Goal: Navigation & Orientation: Understand site structure

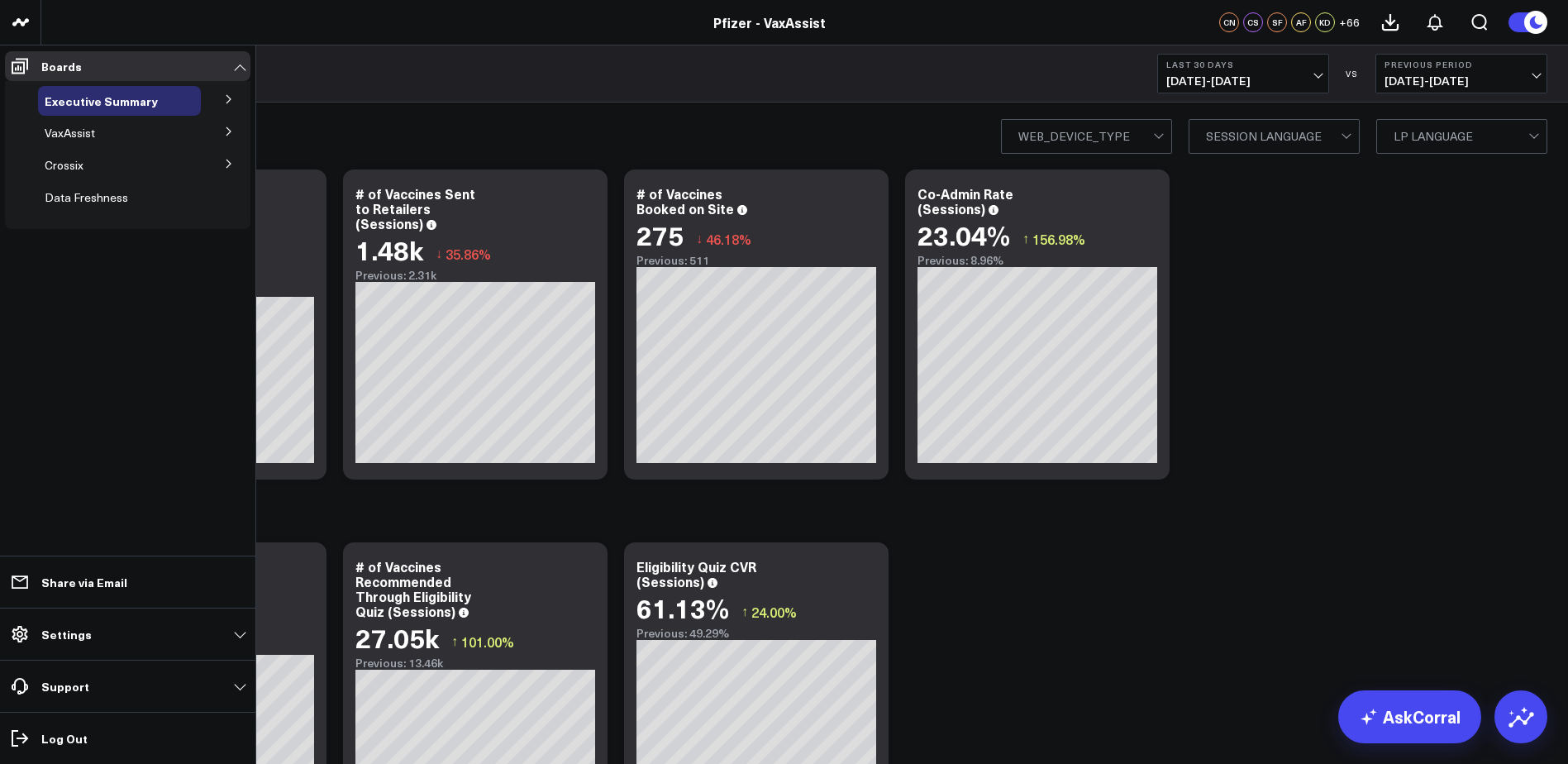
click at [224, 128] on button at bounding box center [229, 131] width 43 height 25
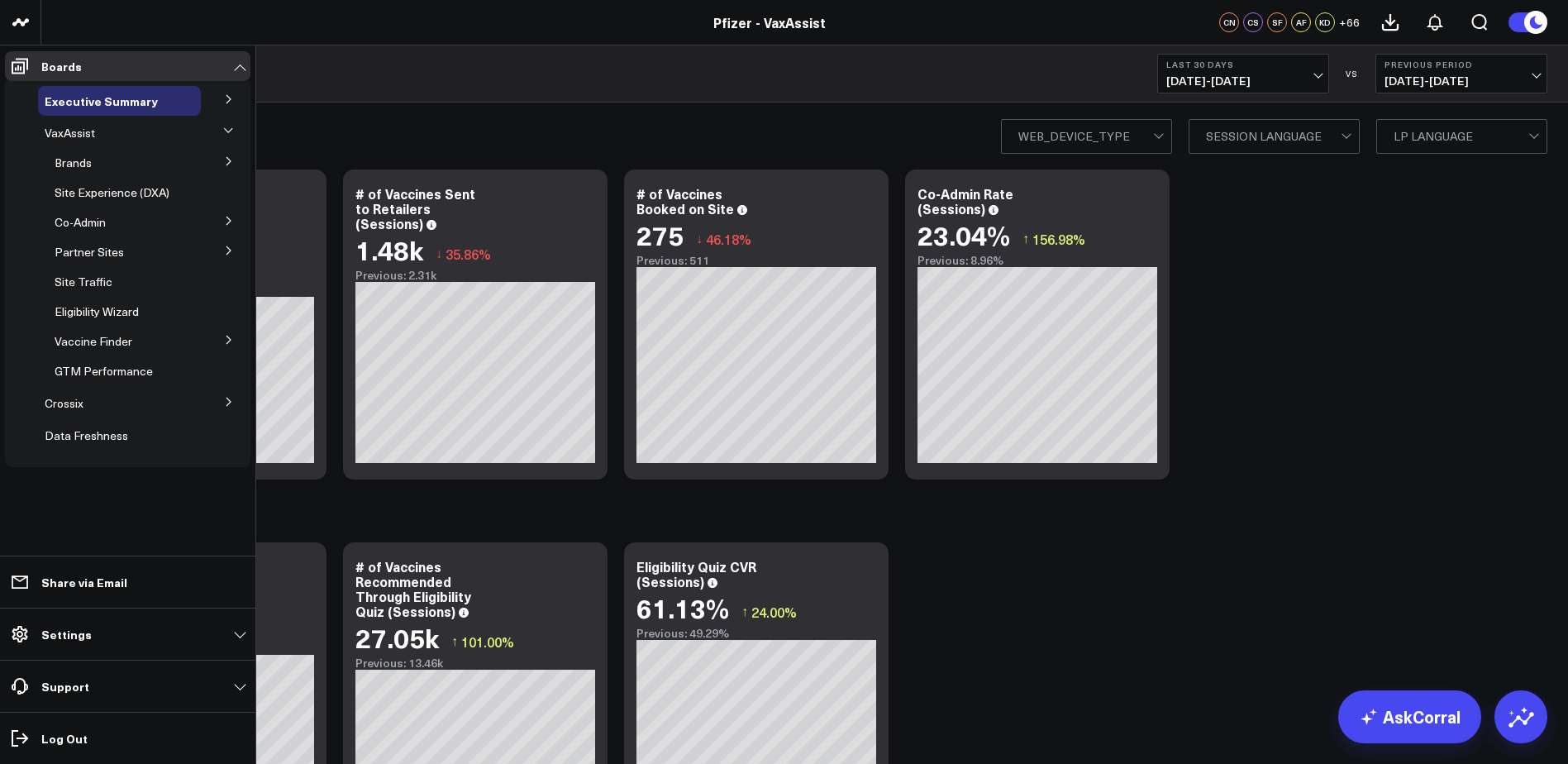
click at [226, 126] on icon at bounding box center [228, 131] width 10 height 10
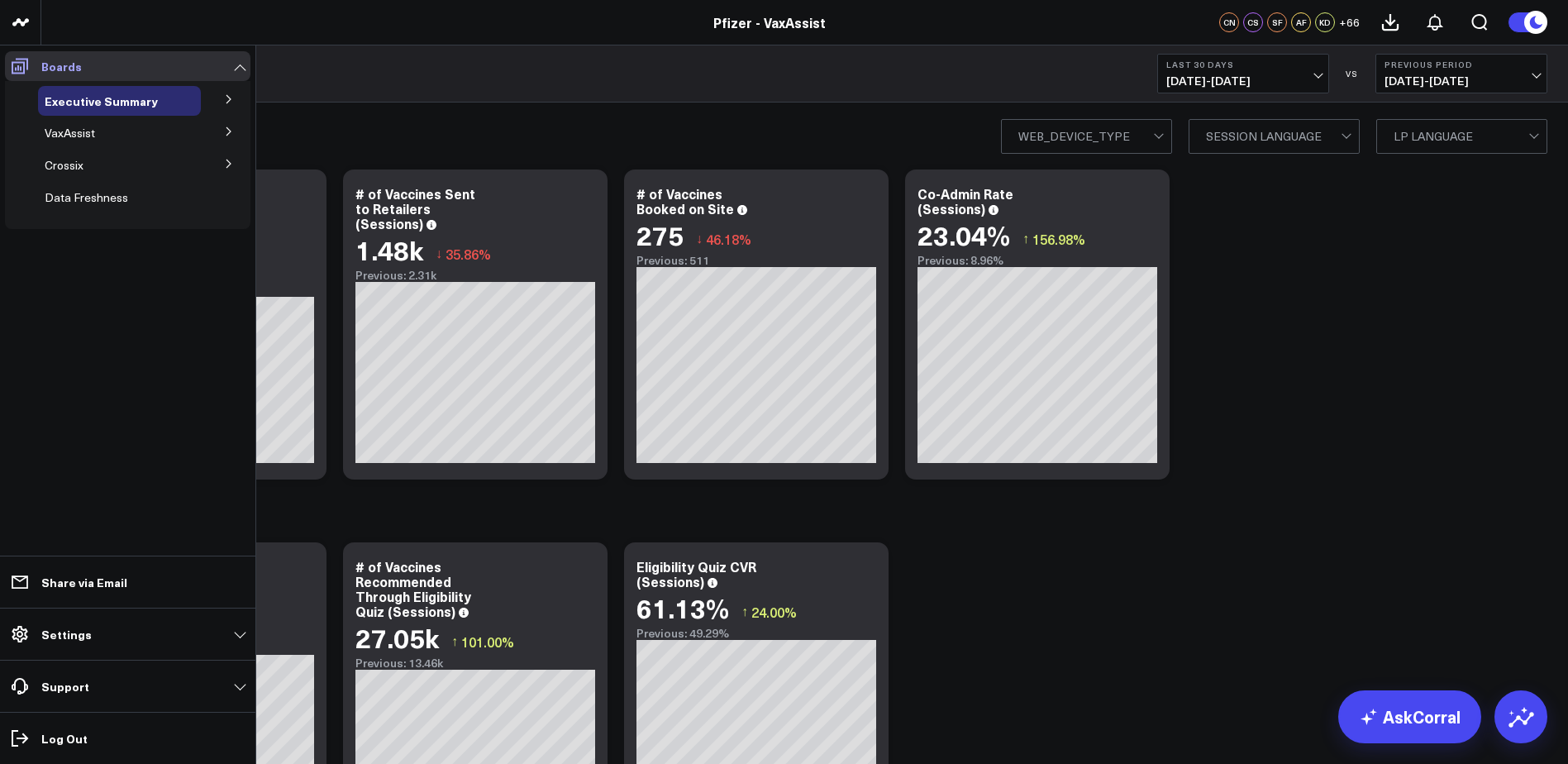
click at [224, 66] on link "Boards" at bounding box center [127, 67] width 245 height 30
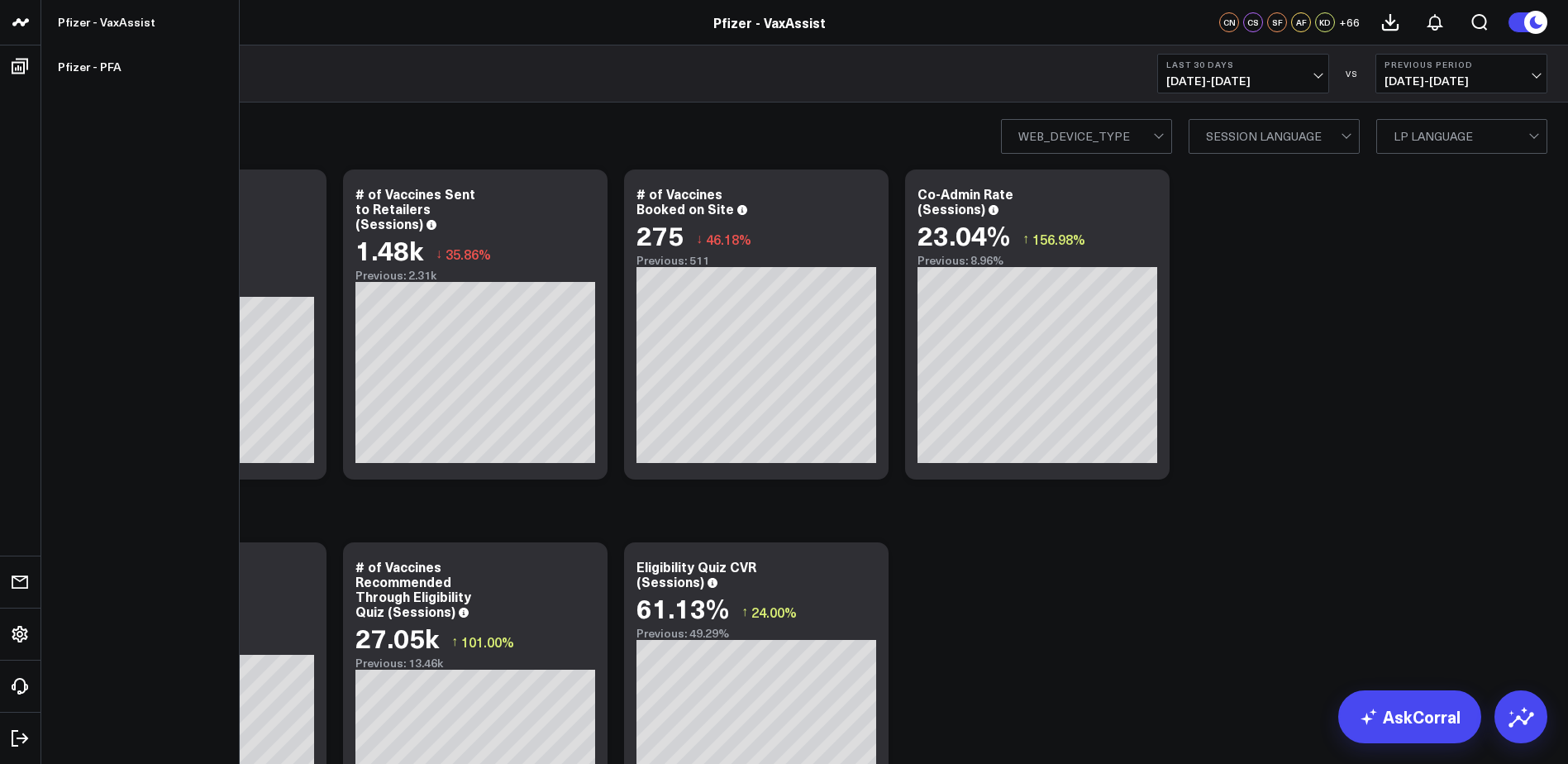
click at [16, 17] on icon at bounding box center [21, 22] width 20 height 20
